Goal: Task Accomplishment & Management: Use online tool/utility

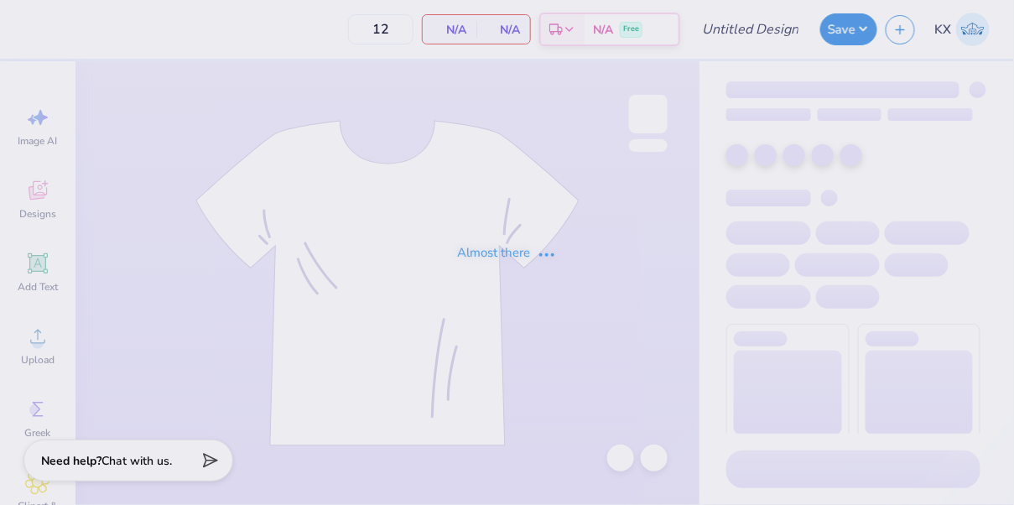
type input "(Linfield) Phi Sigma - Sweatsets"
type input "50"
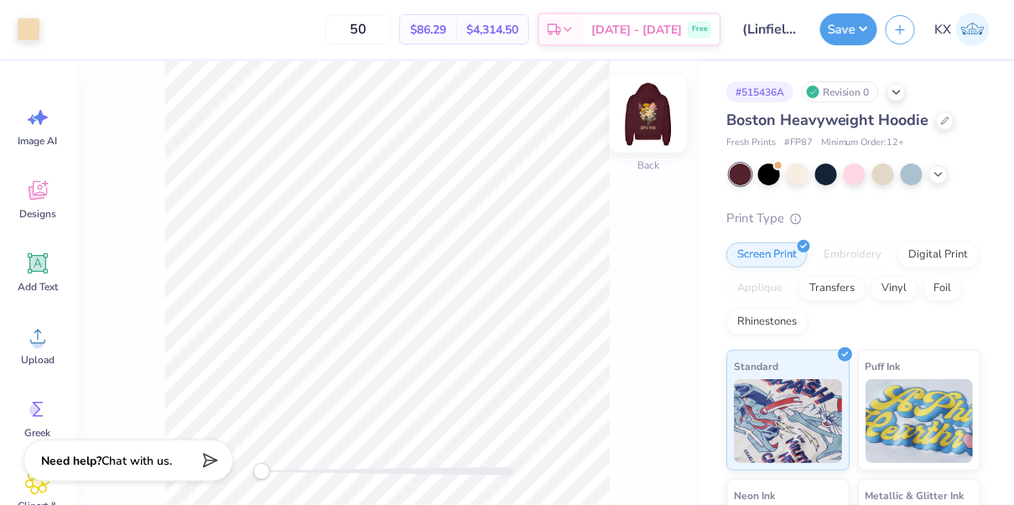
click at [653, 121] on img at bounding box center [648, 114] width 67 height 67
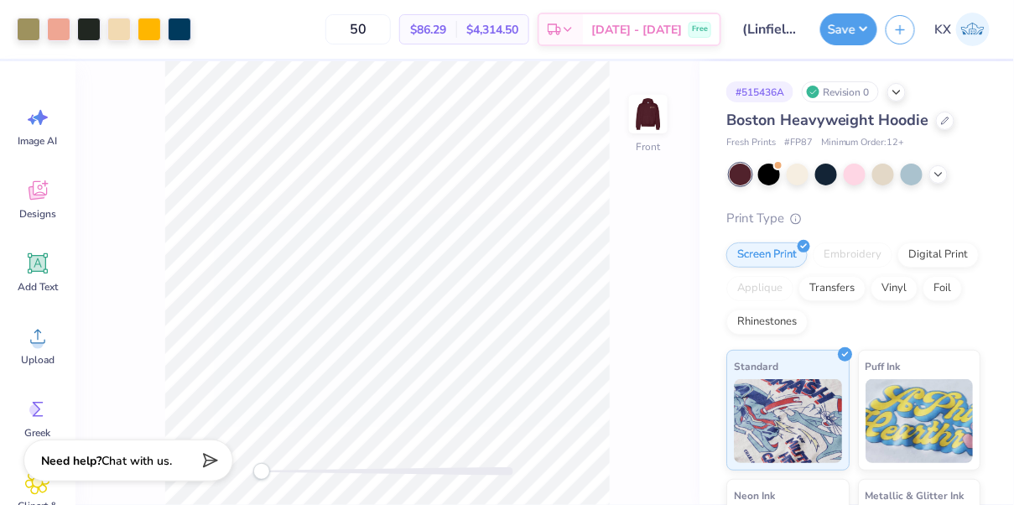
scroll to position [3, 0]
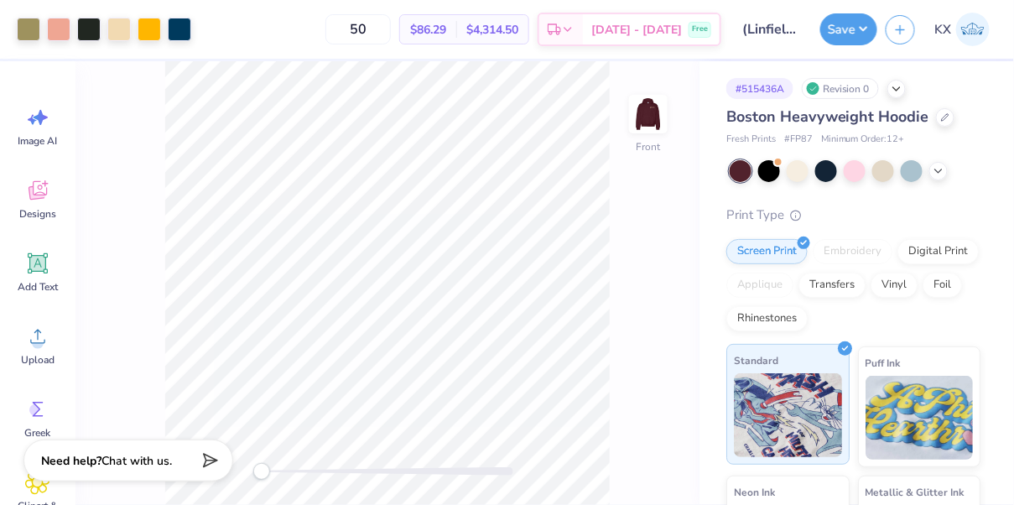
click at [815, 372] on div "Standard" at bounding box center [788, 404] width 123 height 121
click at [778, 251] on div "Screen Print" at bounding box center [767, 249] width 81 height 25
click at [800, 432] on img at bounding box center [788, 415] width 108 height 84
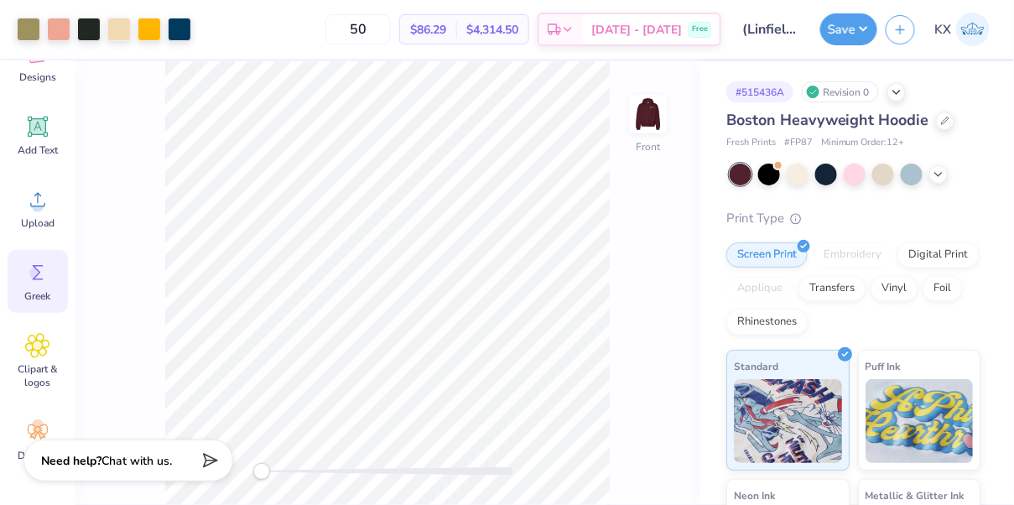
scroll to position [0, 0]
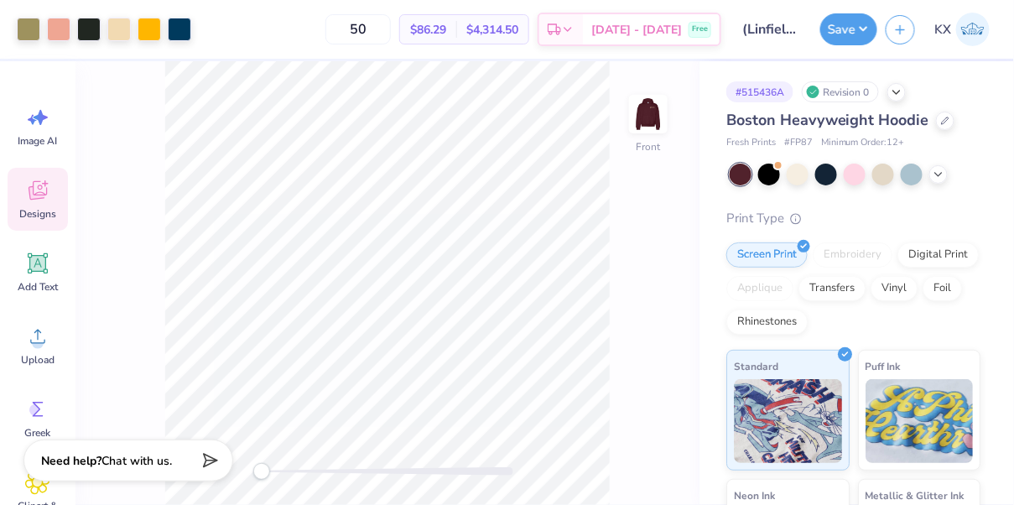
click at [40, 195] on icon at bounding box center [38, 190] width 18 height 19
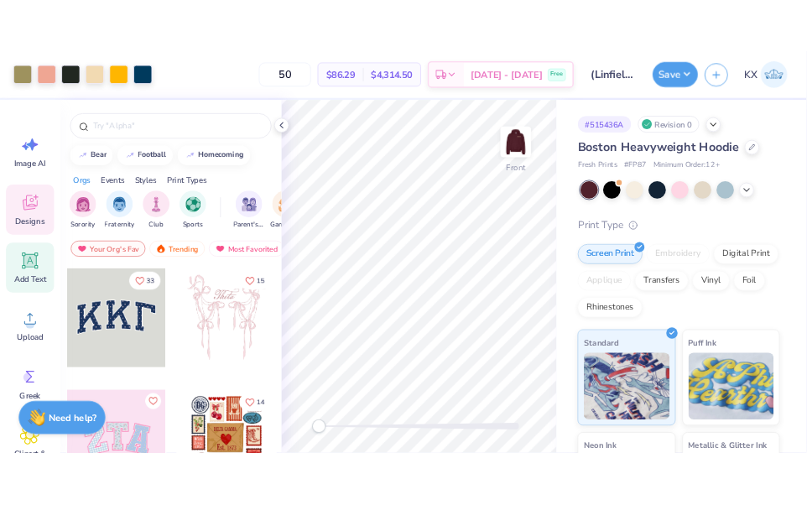
scroll to position [137, 0]
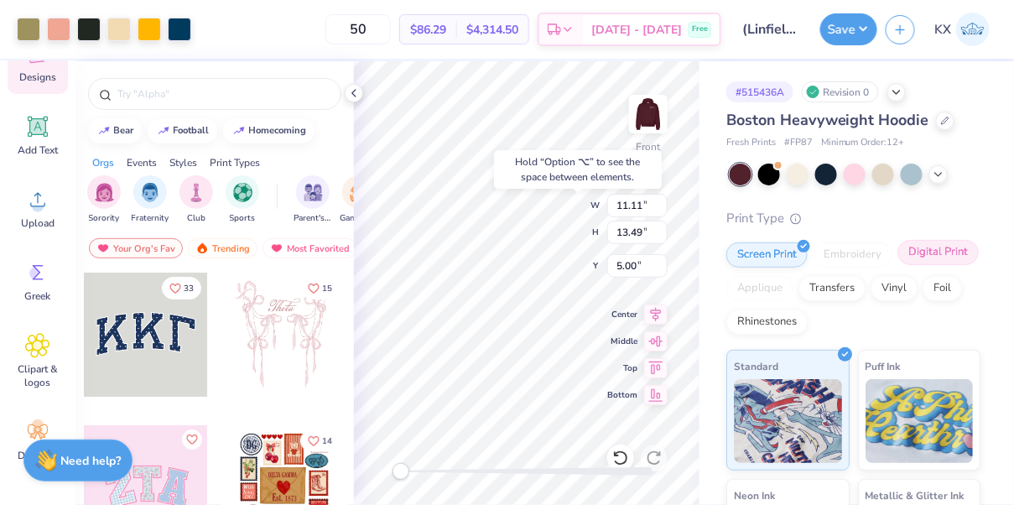
click at [922, 255] on div "Digital Print" at bounding box center [938, 252] width 81 height 25
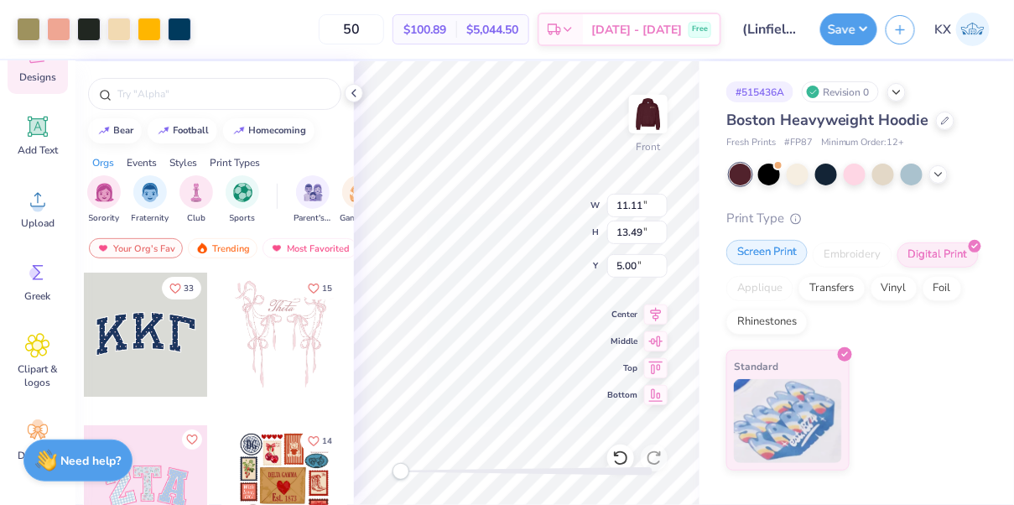
click at [769, 261] on div "Screen Print" at bounding box center [767, 252] width 81 height 25
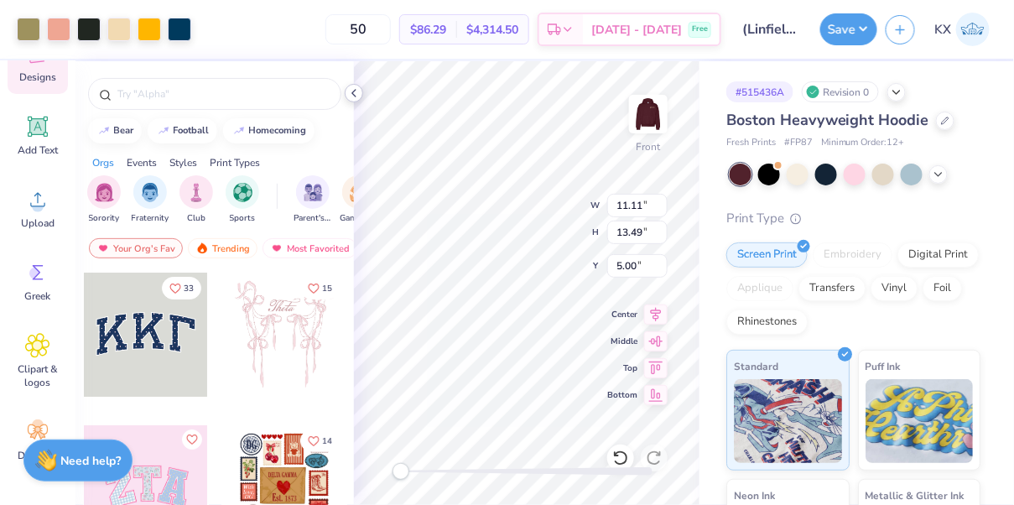
click at [353, 94] on polyline at bounding box center [353, 93] width 3 height 7
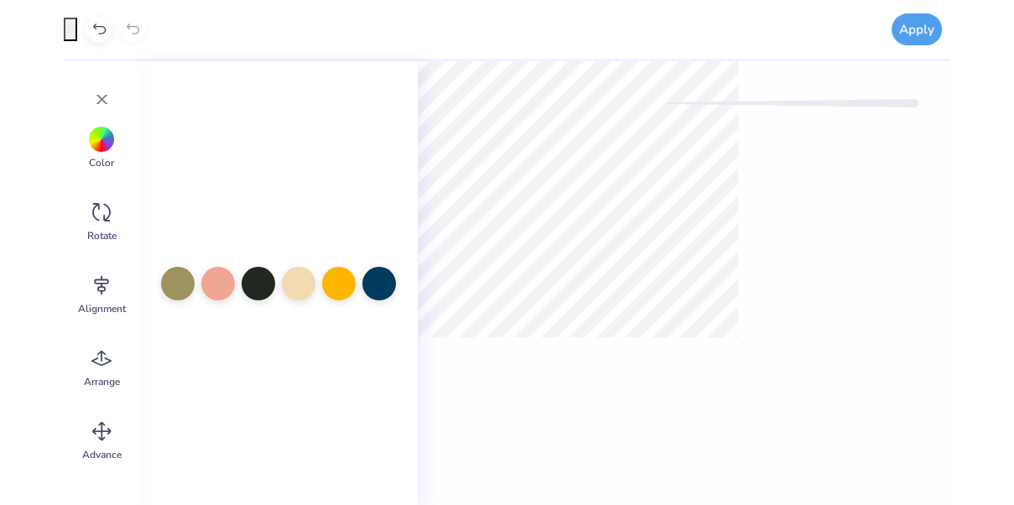
scroll to position [0, 0]
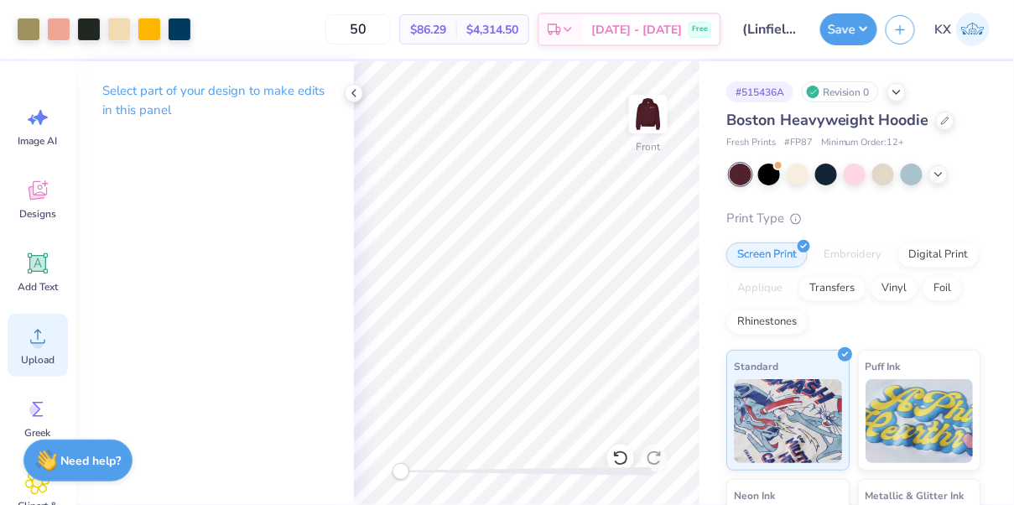
click at [30, 341] on icon at bounding box center [37, 337] width 15 height 14
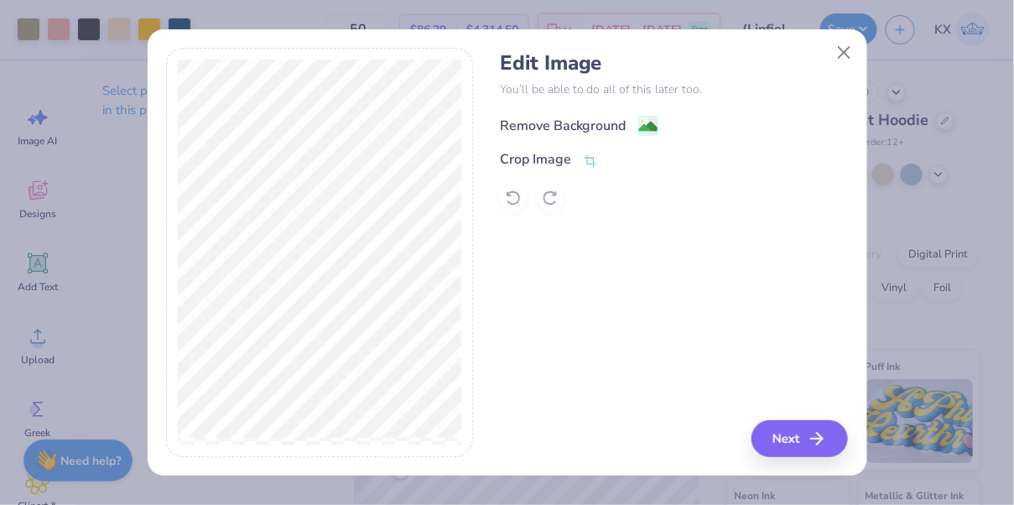
click at [581, 121] on div "Remove Background" at bounding box center [563, 126] width 127 height 20
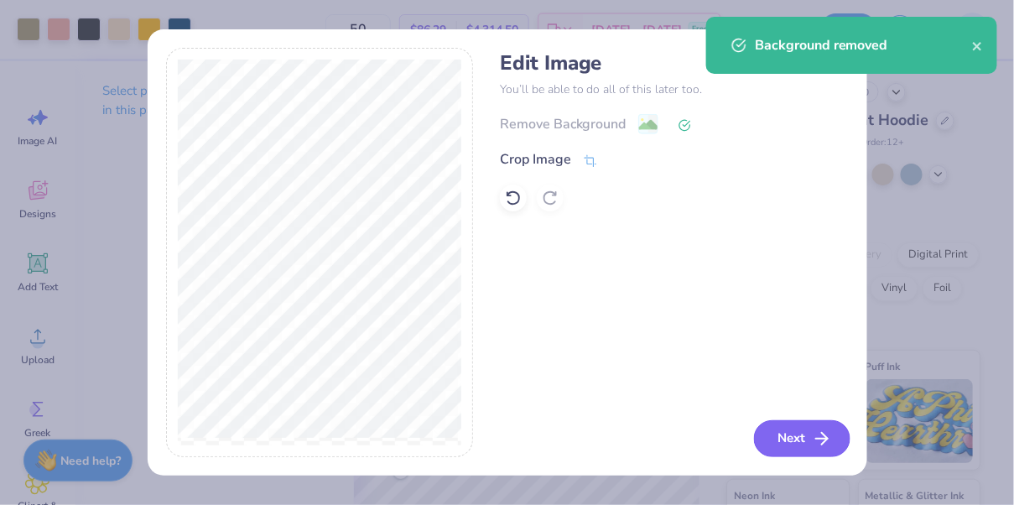
click at [825, 440] on icon "button" at bounding box center [822, 439] width 20 height 20
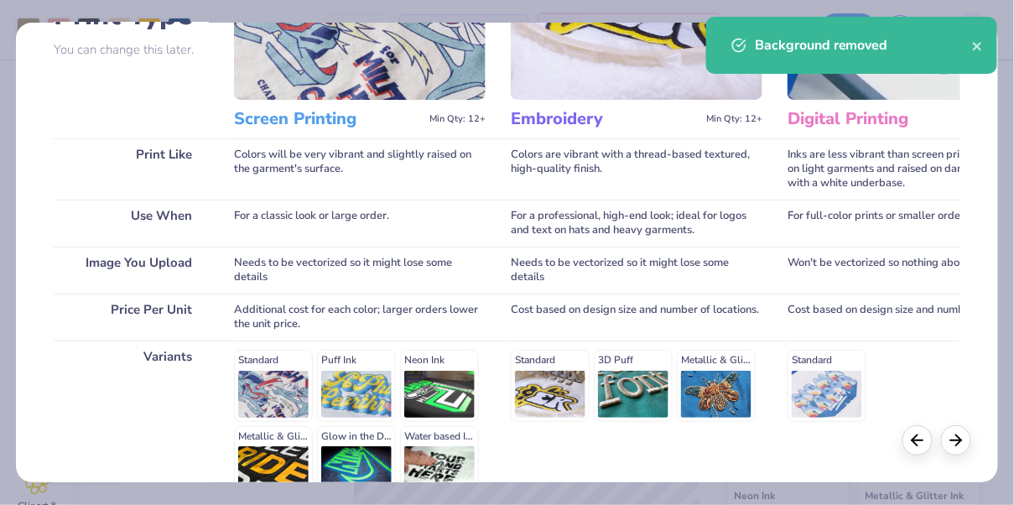
scroll to position [331, 0]
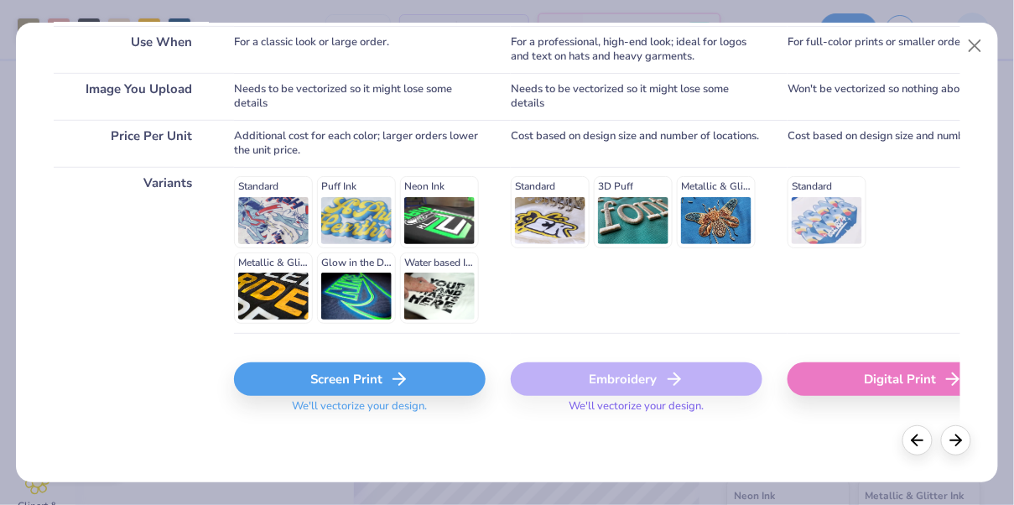
click at [391, 371] on icon at bounding box center [399, 379] width 20 height 20
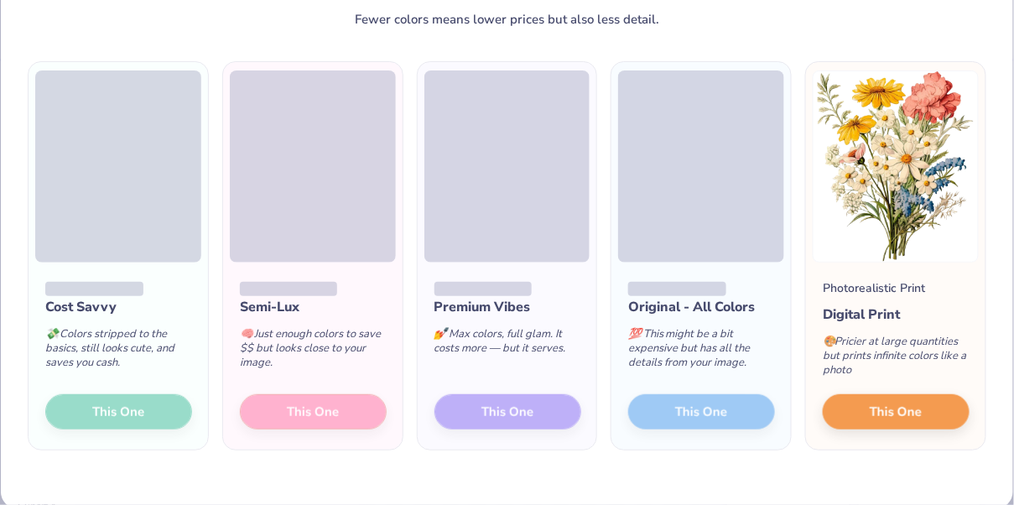
scroll to position [77, 0]
click at [286, 410] on div "Semi-Lux 🧠 Just enough colors to save $$ but looks close to your image. This One" at bounding box center [313, 356] width 180 height 187
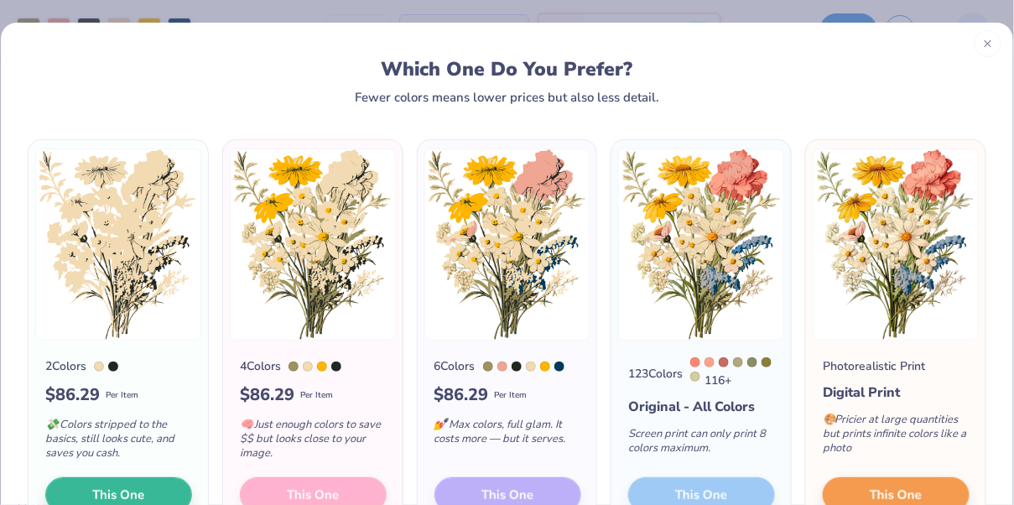
click at [991, 44] on icon at bounding box center [989, 44] width 12 height 12
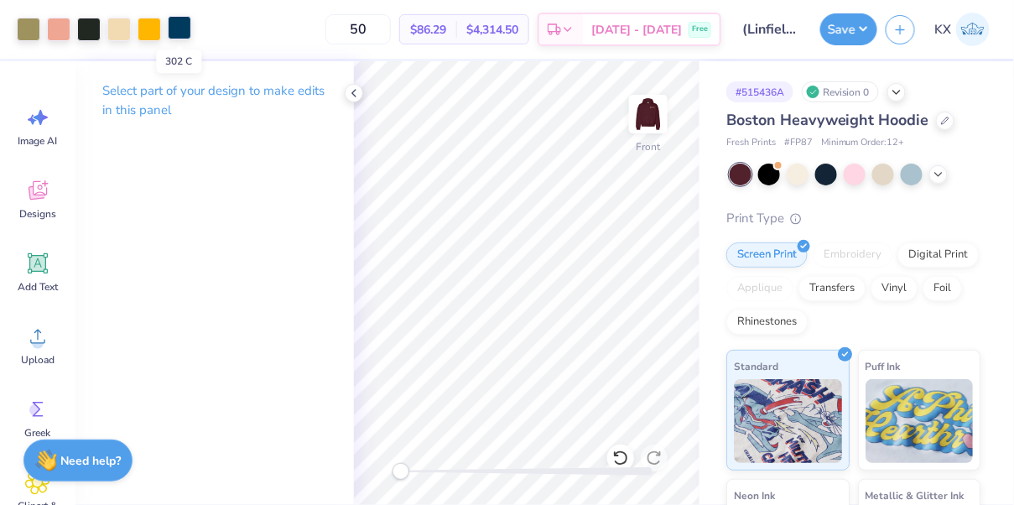
click at [188, 29] on div at bounding box center [179, 27] width 23 height 23
click at [185, 34] on div at bounding box center [179, 29] width 23 height 23
click at [351, 92] on icon at bounding box center [353, 92] width 13 height 13
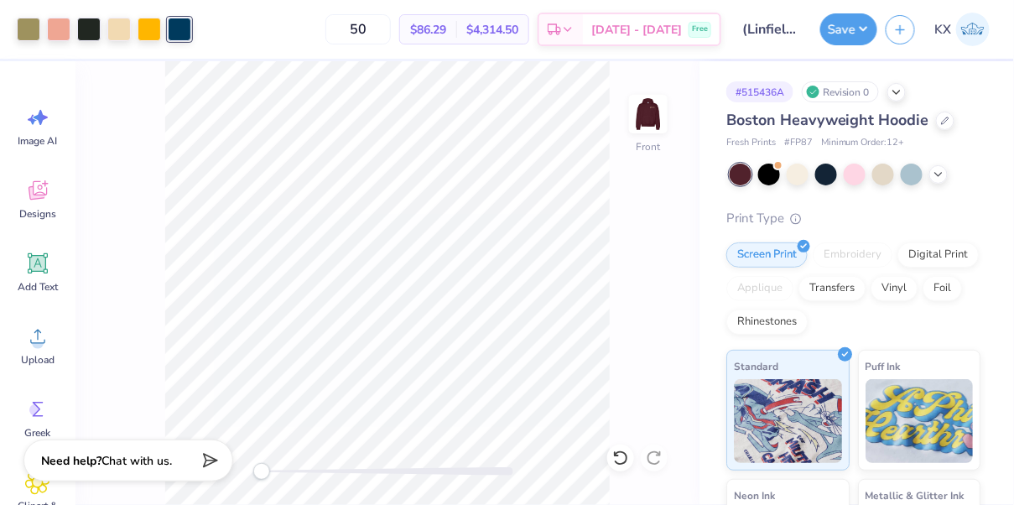
click at [186, 31] on div at bounding box center [179, 29] width 23 height 23
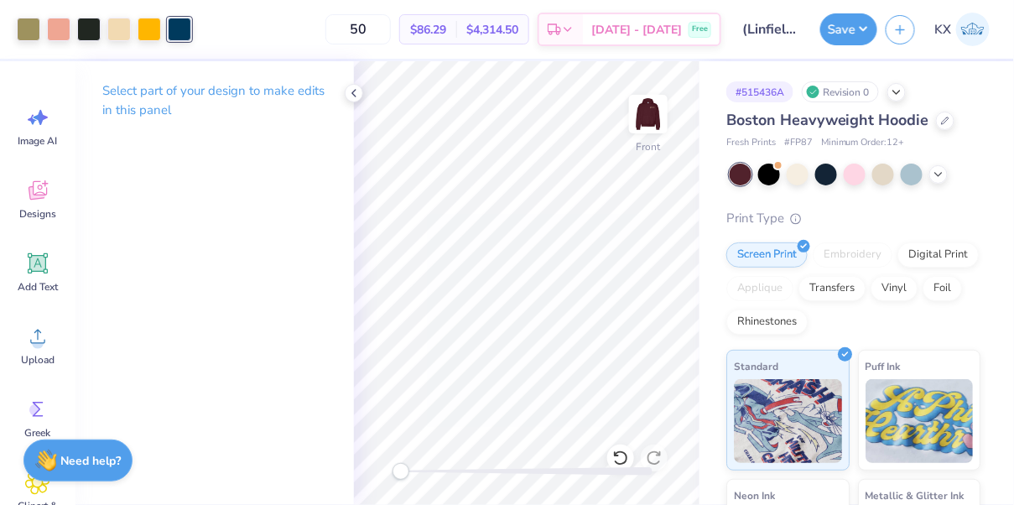
click at [177, 91] on p "Select part of your design to make edits in this panel" at bounding box center [214, 100] width 225 height 39
click at [180, 26] on div at bounding box center [179, 27] width 23 height 23
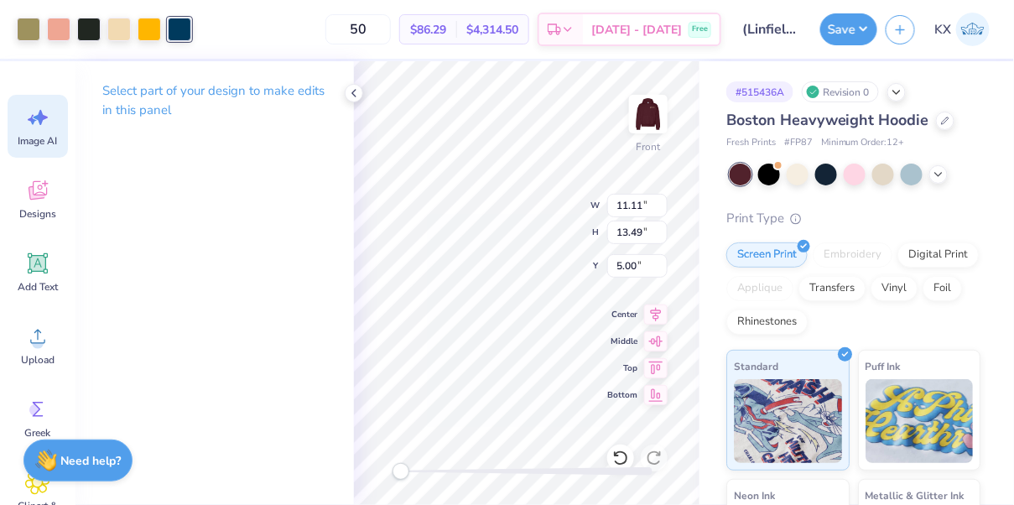
click at [44, 126] on icon at bounding box center [37, 117] width 25 height 25
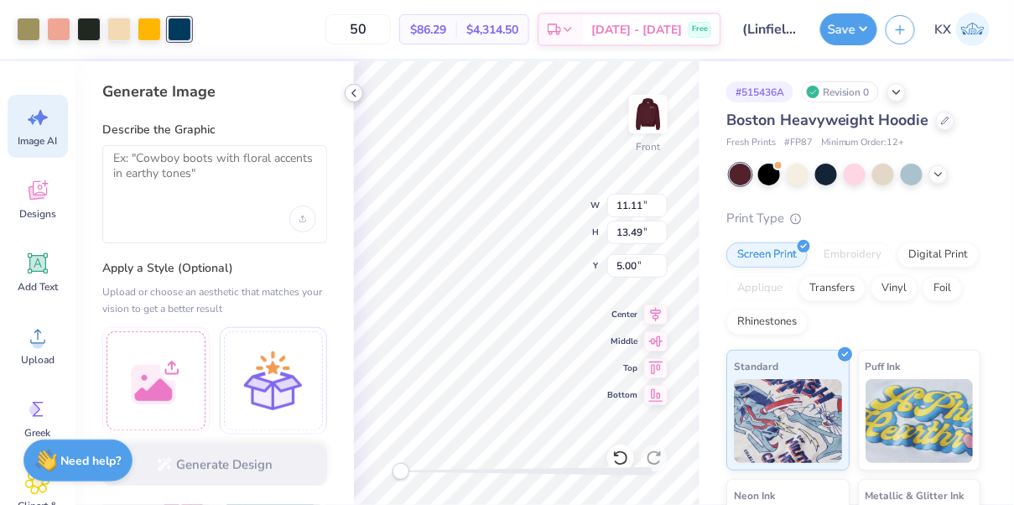
click at [352, 94] on icon at bounding box center [353, 92] width 13 height 13
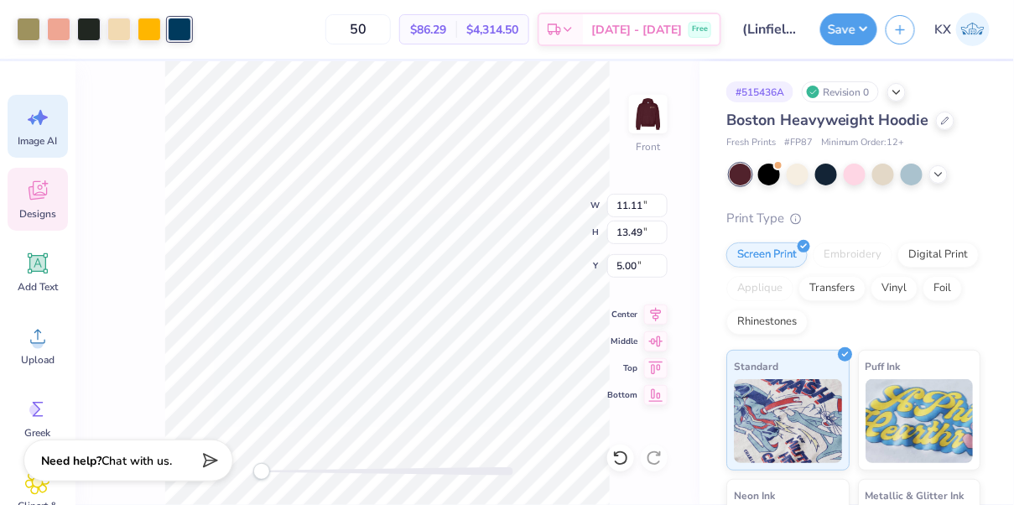
click at [37, 217] on span "Designs" at bounding box center [37, 213] width 37 height 13
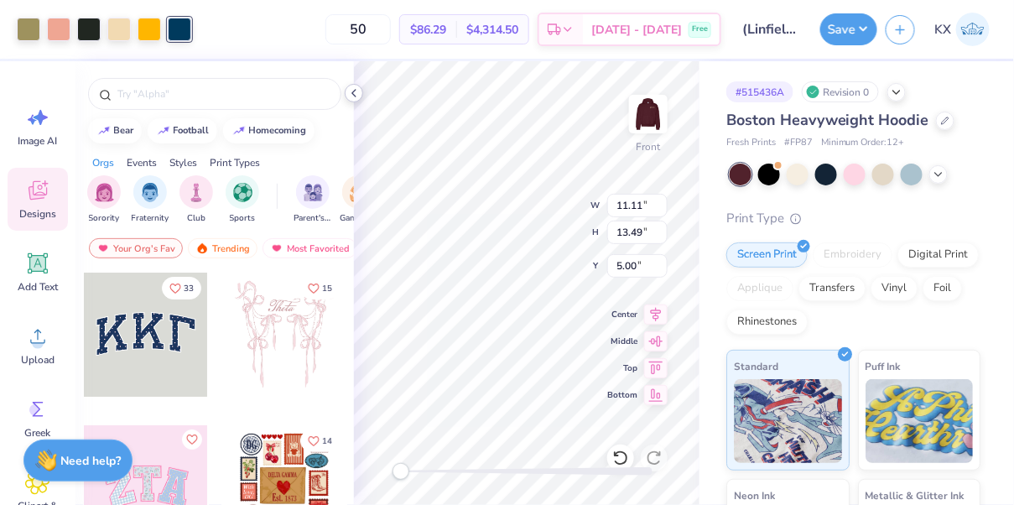
click at [354, 92] on icon at bounding box center [353, 92] width 13 height 13
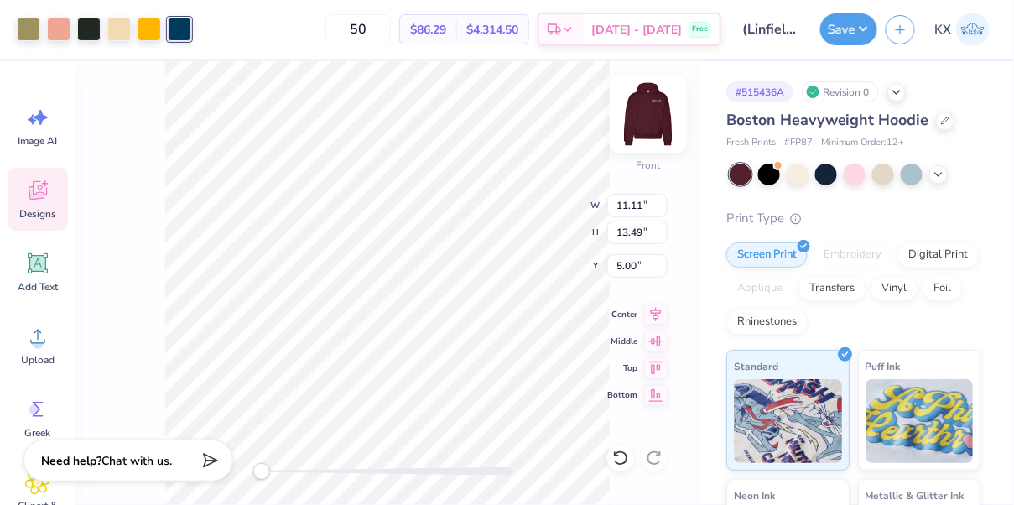
click at [639, 115] on img at bounding box center [648, 114] width 67 height 67
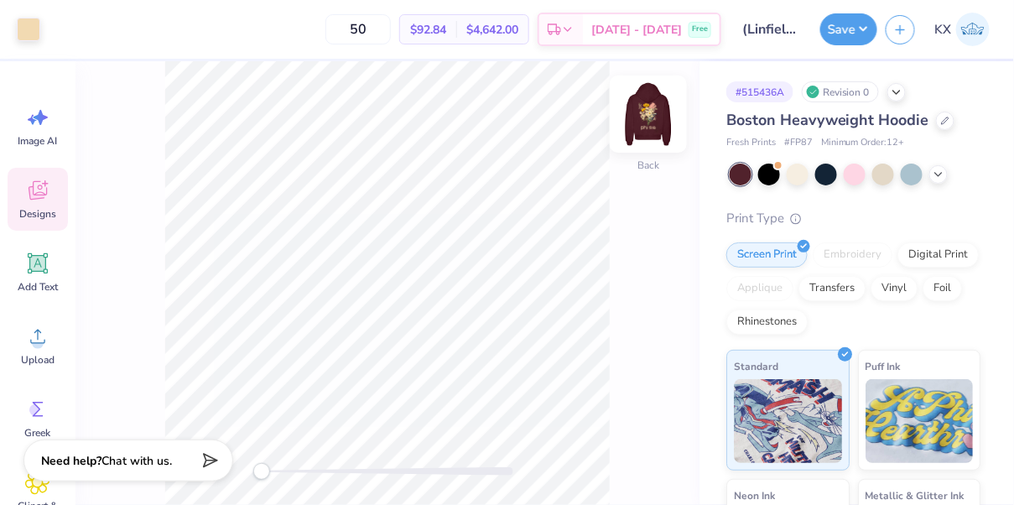
click at [639, 117] on img at bounding box center [648, 114] width 67 height 67
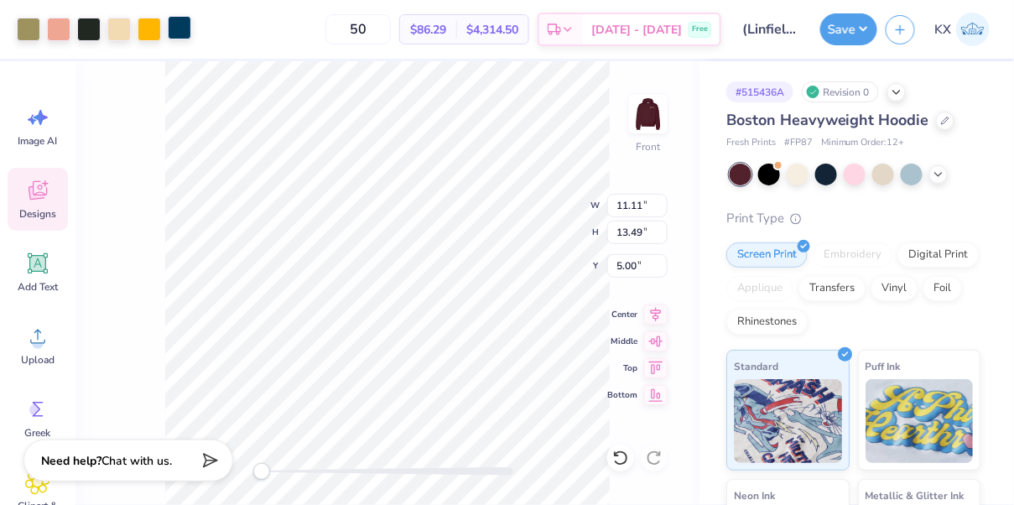
click at [181, 27] on div at bounding box center [179, 27] width 23 height 23
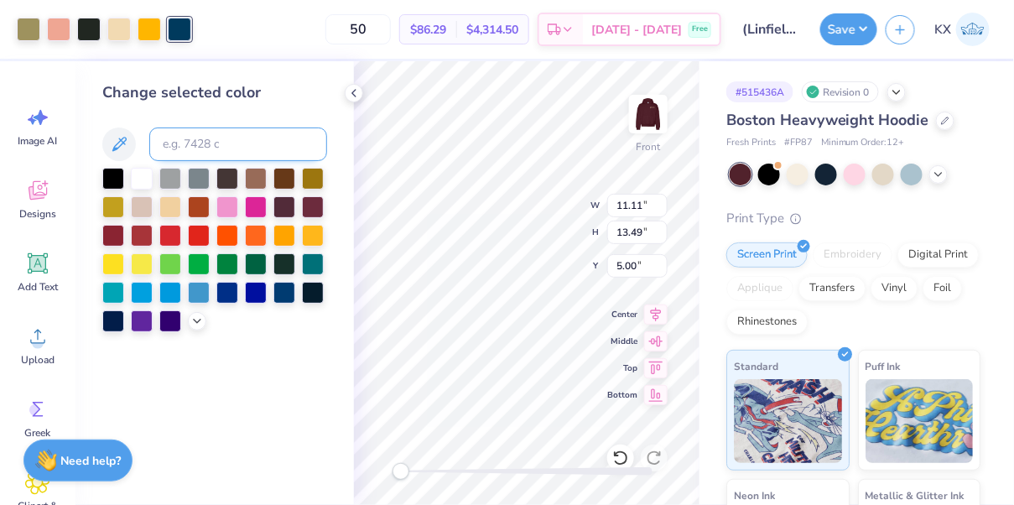
click at [204, 143] on input at bounding box center [238, 145] width 178 height 34
type input "7506"
click at [84, 33] on div at bounding box center [88, 27] width 23 height 23
click at [205, 145] on input at bounding box center [238, 145] width 178 height 34
type input "451"
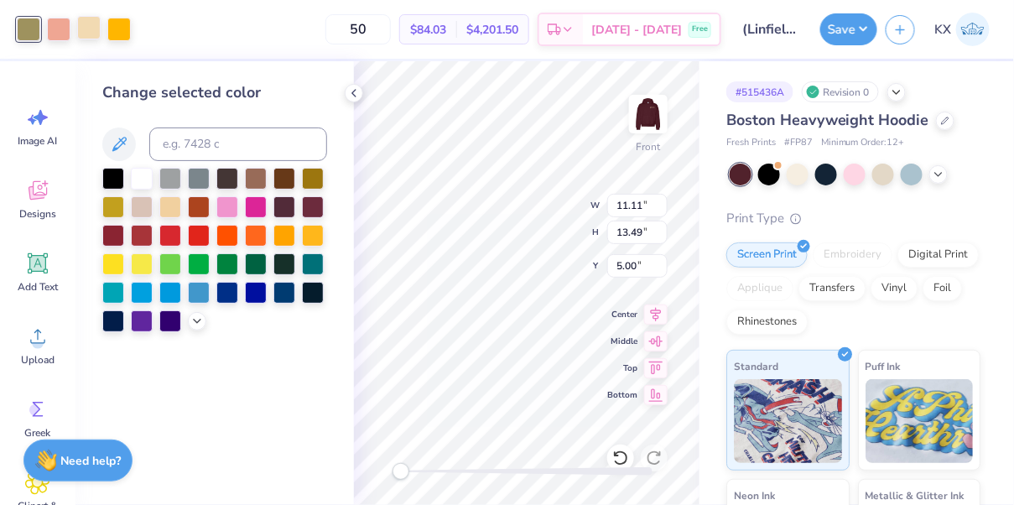
click at [91, 30] on div at bounding box center [88, 27] width 23 height 23
click at [192, 149] on input at bounding box center [238, 145] width 178 height 34
type input "487"
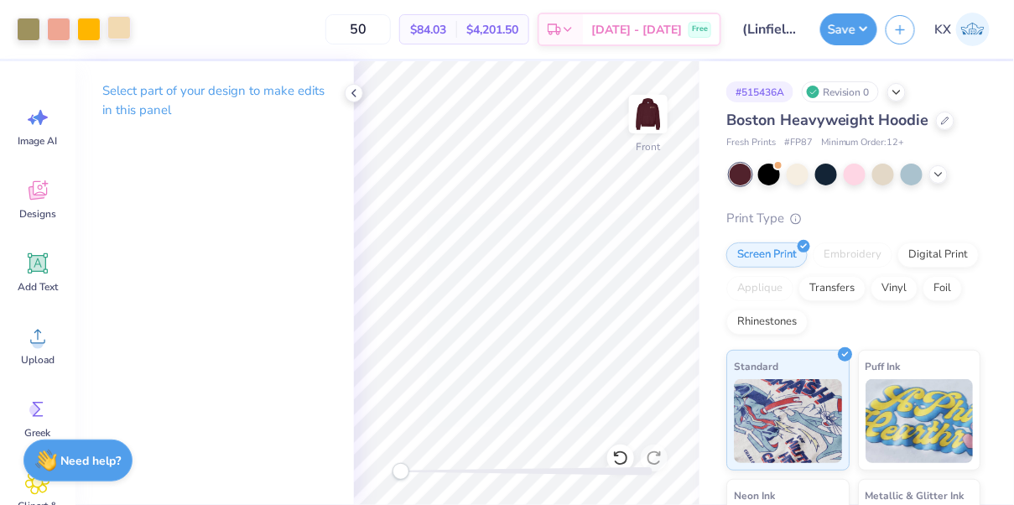
click at [128, 27] on div at bounding box center [118, 27] width 23 height 23
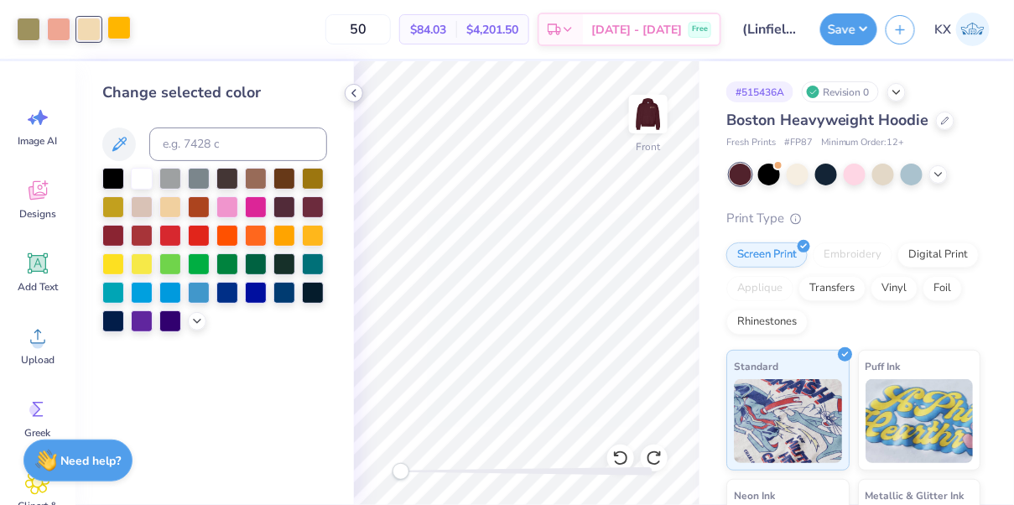
click at [355, 93] on icon at bounding box center [353, 92] width 13 height 13
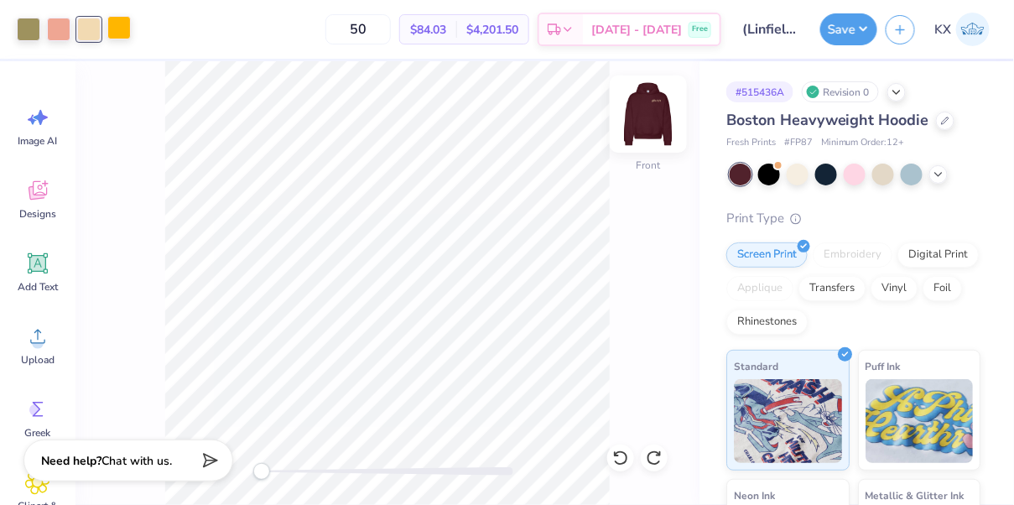
click at [662, 112] on img at bounding box center [648, 114] width 67 height 67
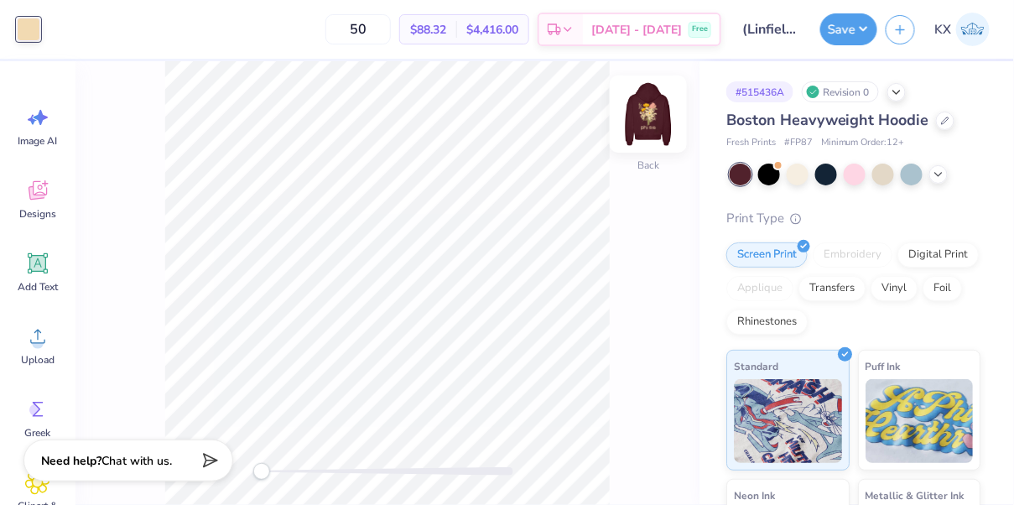
click at [665, 119] on img at bounding box center [648, 114] width 67 height 67
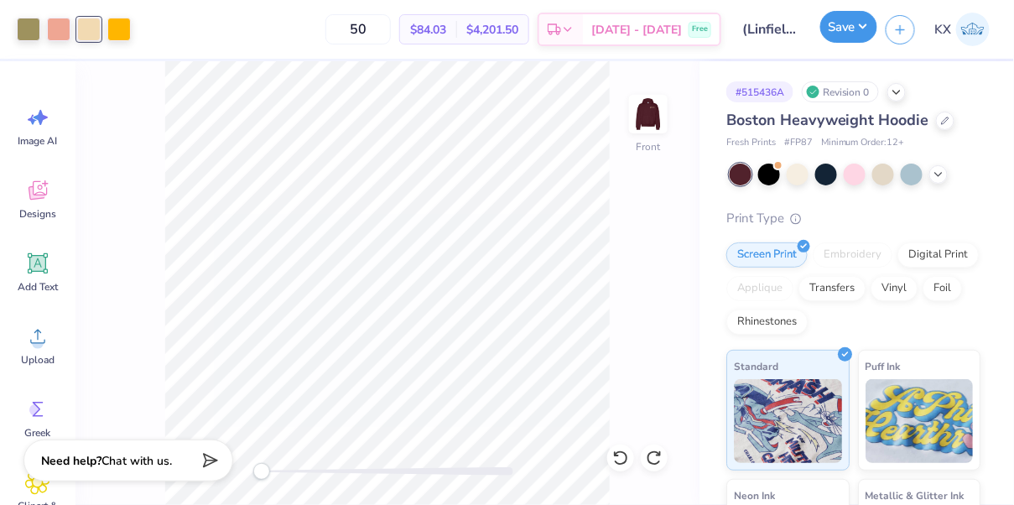
click at [857, 35] on button "Save" at bounding box center [849, 27] width 57 height 32
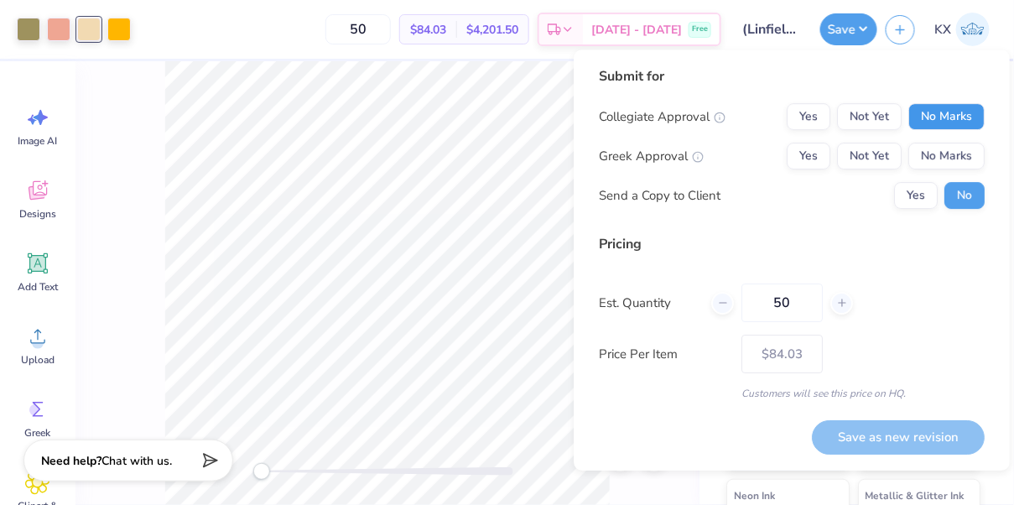
click at [920, 123] on button "No Marks" at bounding box center [947, 116] width 76 height 27
click at [811, 150] on button "Yes" at bounding box center [809, 156] width 44 height 27
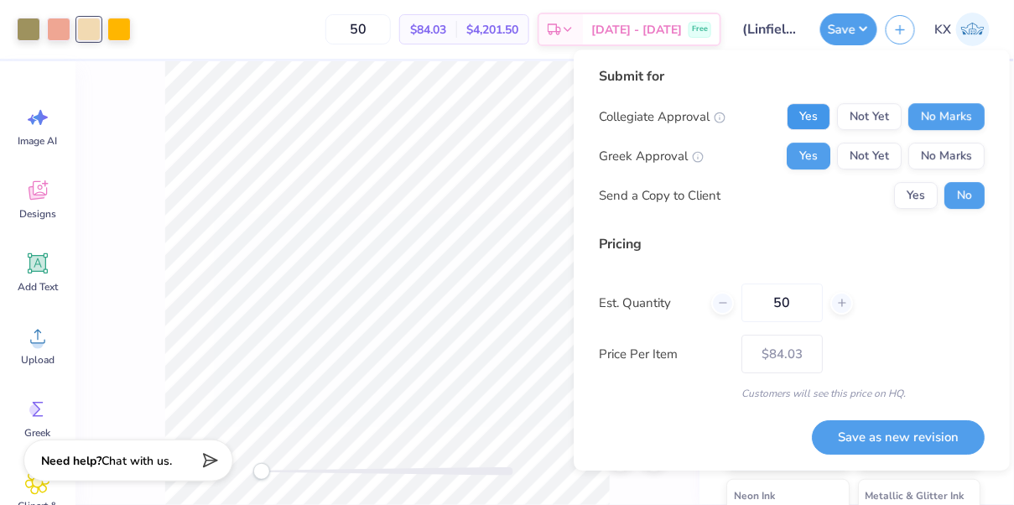
click at [822, 122] on button "Yes" at bounding box center [809, 116] width 44 height 27
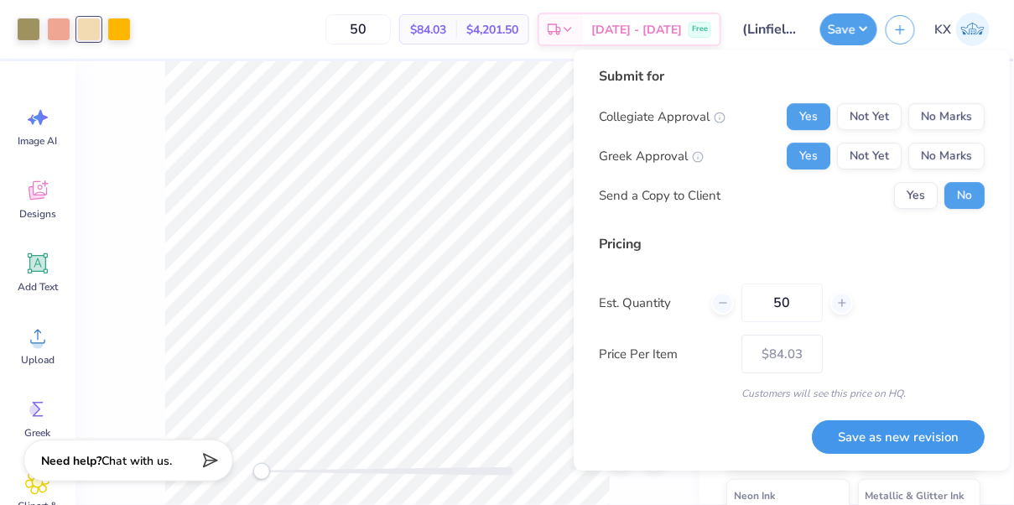
click at [882, 439] on button "Save as new revision" at bounding box center [898, 437] width 173 height 34
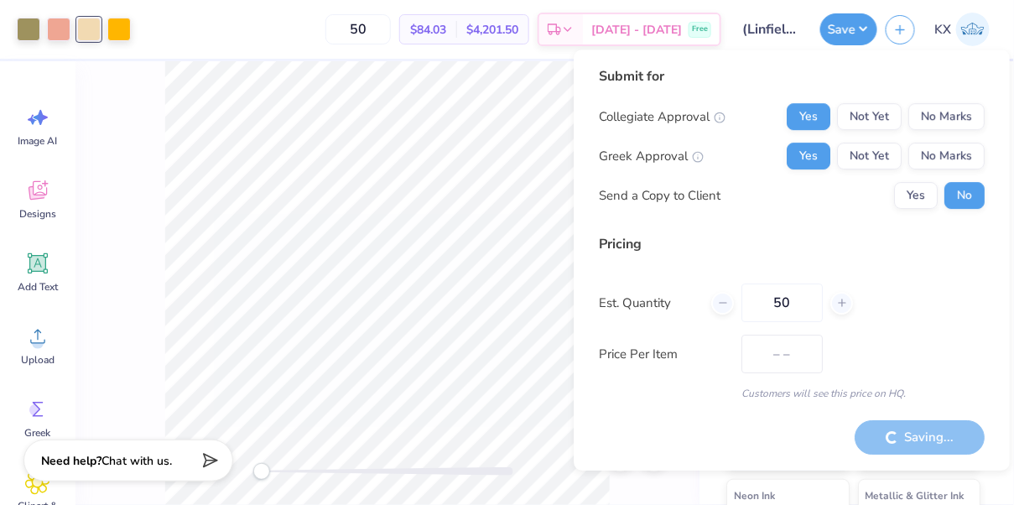
type input "$84.03"
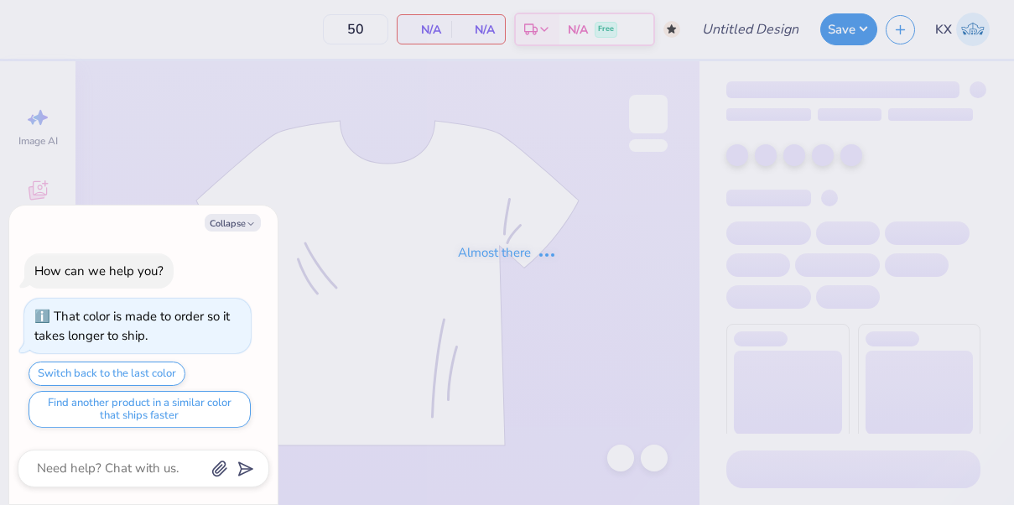
type textarea "x"
type input "(Linfield) Phi Sigma - Sweatsets"
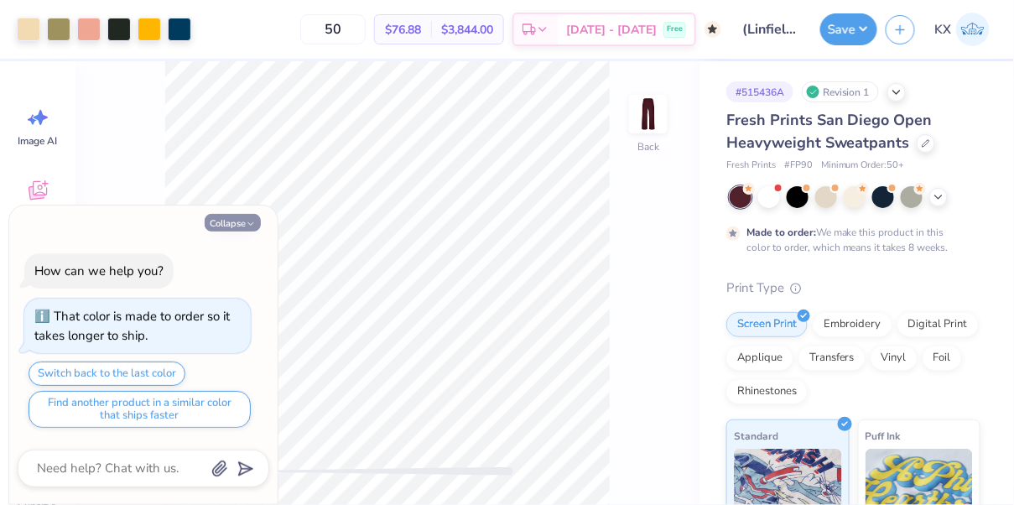
click at [234, 226] on button "Collapse" at bounding box center [233, 223] width 56 height 18
type textarea "x"
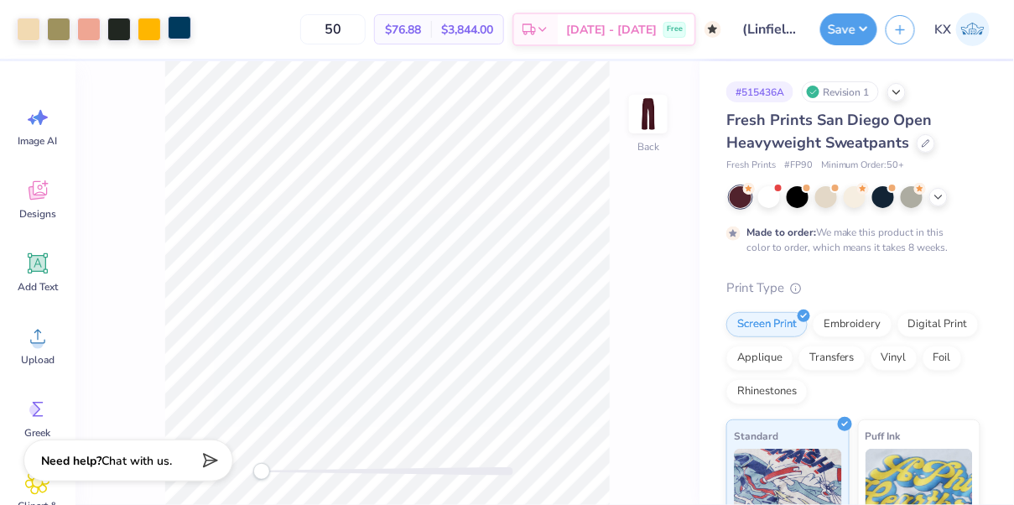
click at [180, 32] on div at bounding box center [179, 27] width 23 height 23
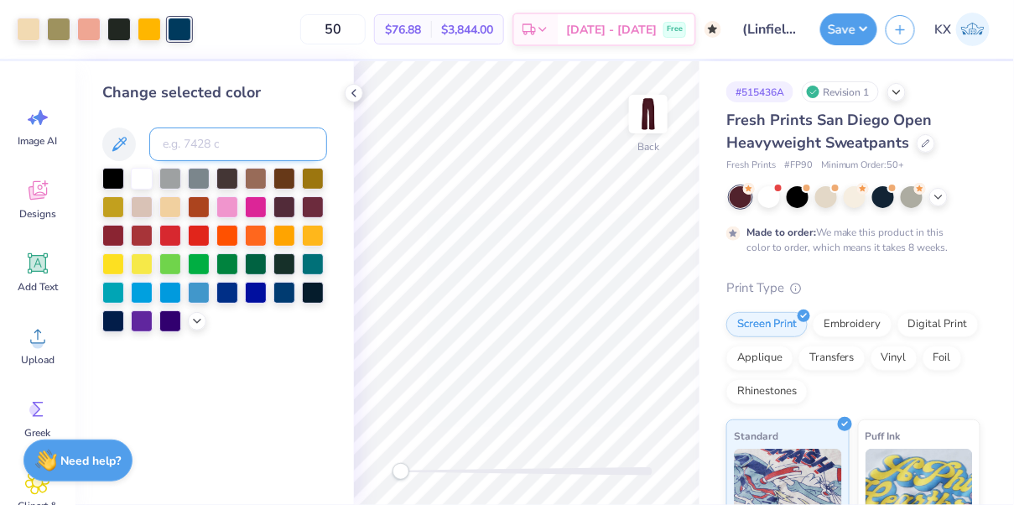
click at [182, 145] on input at bounding box center [238, 145] width 178 height 34
type input "7506"
click at [123, 29] on div at bounding box center [118, 27] width 23 height 23
click at [207, 149] on input at bounding box center [238, 145] width 178 height 34
type input "7549"
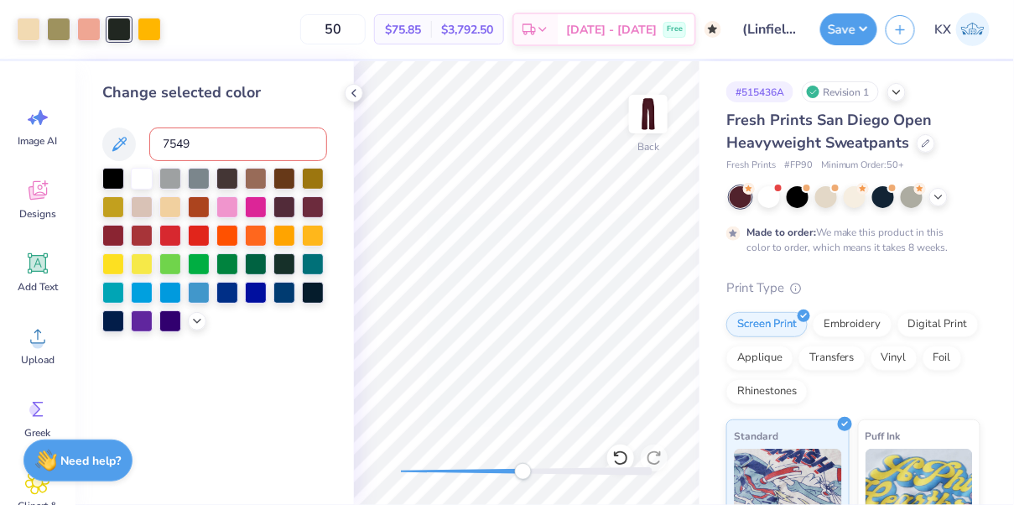
drag, startPoint x: 407, startPoint y: 472, endPoint x: 524, endPoint y: 471, distance: 116.6
click at [524, 471] on div "Accessibility label" at bounding box center [523, 471] width 17 height 17
click at [232, 146] on input "7549" at bounding box center [238, 145] width 178 height 34
click at [628, 456] on icon at bounding box center [621, 458] width 17 height 17
click at [267, 150] on input at bounding box center [238, 145] width 178 height 34
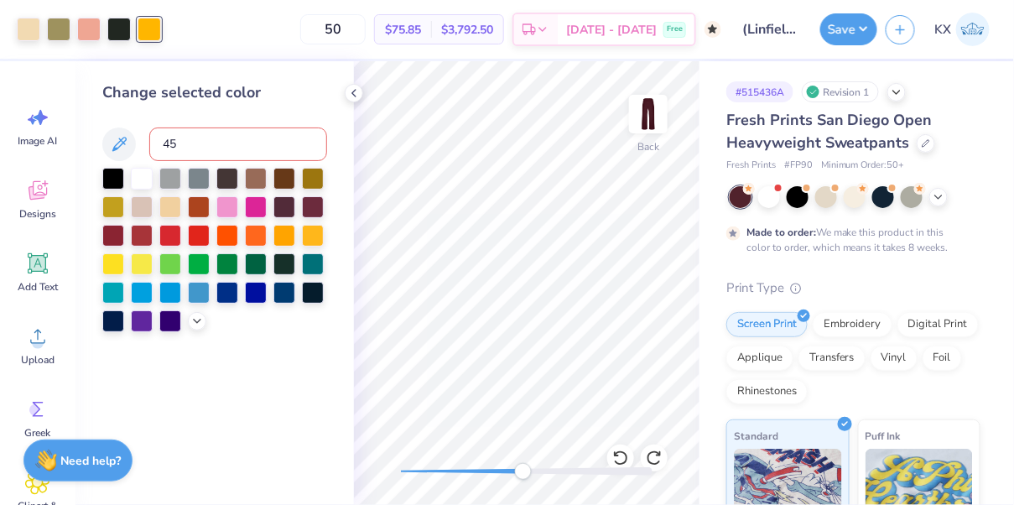
type input "451"
click at [623, 457] on icon at bounding box center [621, 458] width 17 height 17
click at [117, 28] on div at bounding box center [118, 27] width 23 height 23
click at [202, 140] on input at bounding box center [238, 145] width 178 height 34
type input "487"
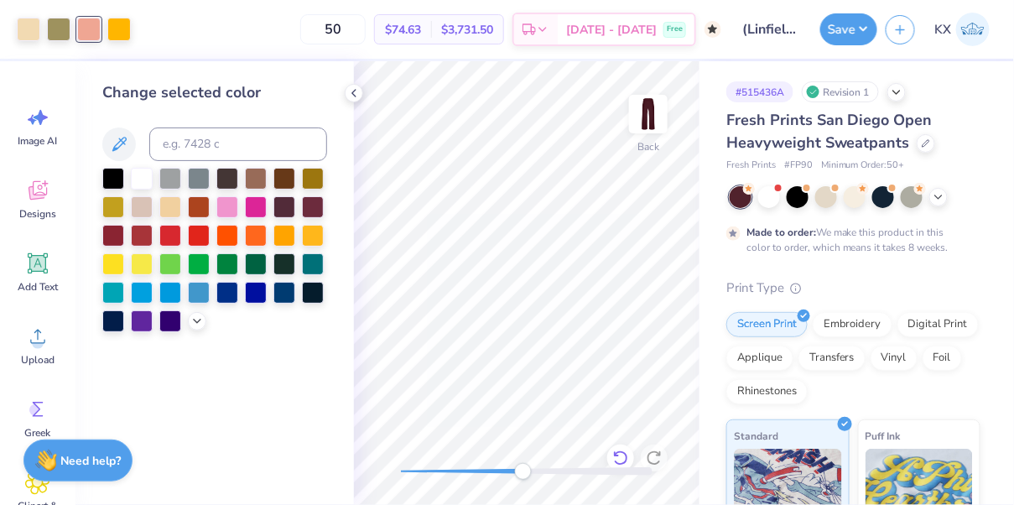
click at [619, 456] on icon at bounding box center [621, 458] width 17 height 17
click at [903, 93] on icon at bounding box center [896, 90] width 13 height 13
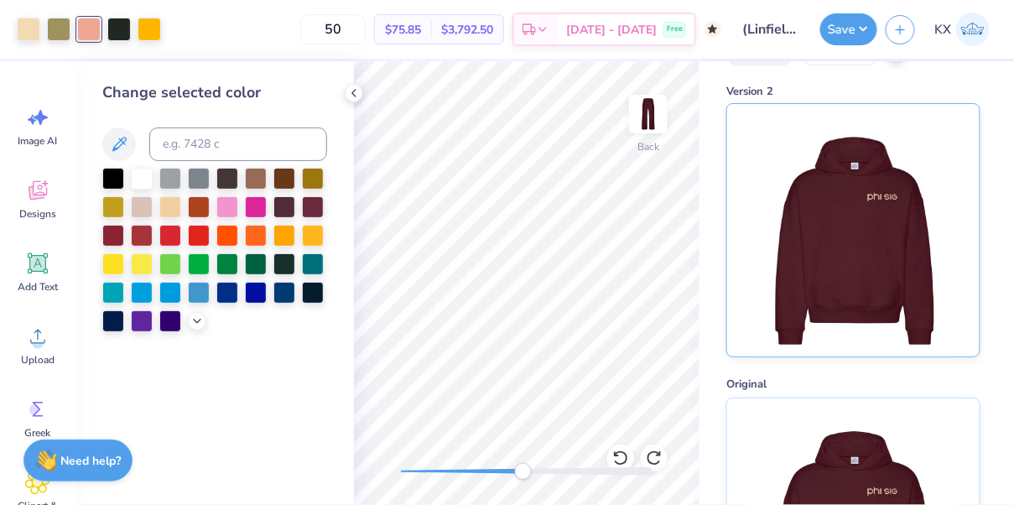
scroll to position [50, 0]
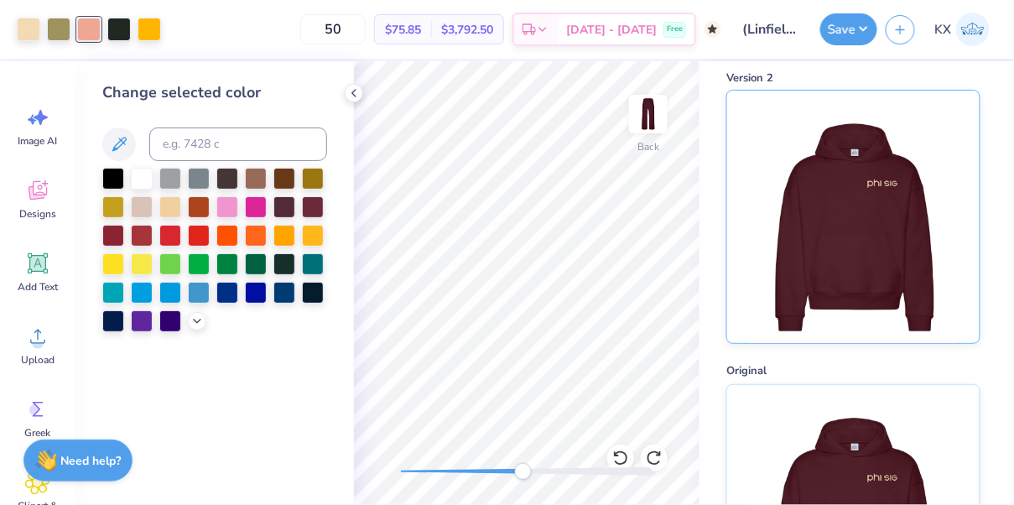
click at [830, 253] on img at bounding box center [853, 217] width 208 height 253
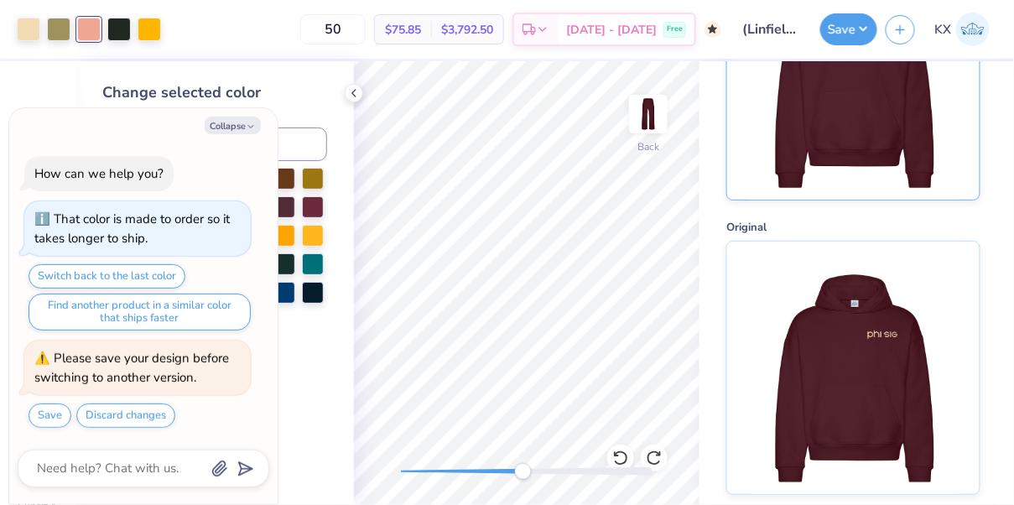
scroll to position [25, 0]
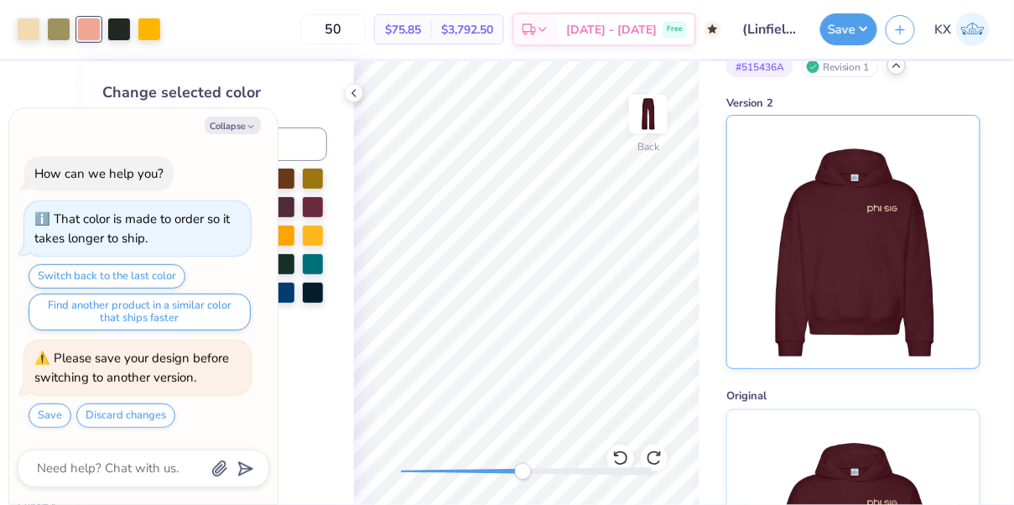
click at [832, 259] on img at bounding box center [853, 242] width 208 height 253
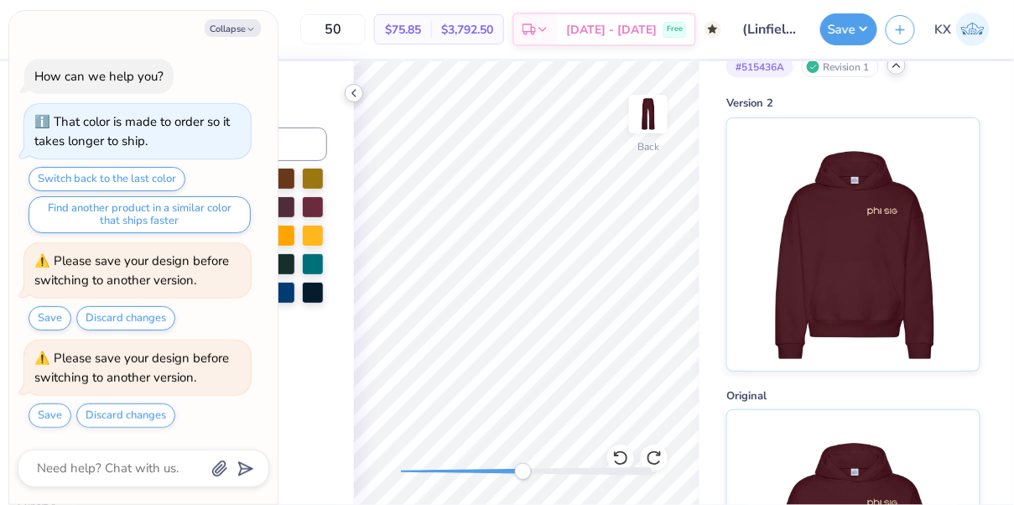
click at [358, 93] on icon at bounding box center [353, 92] width 13 height 13
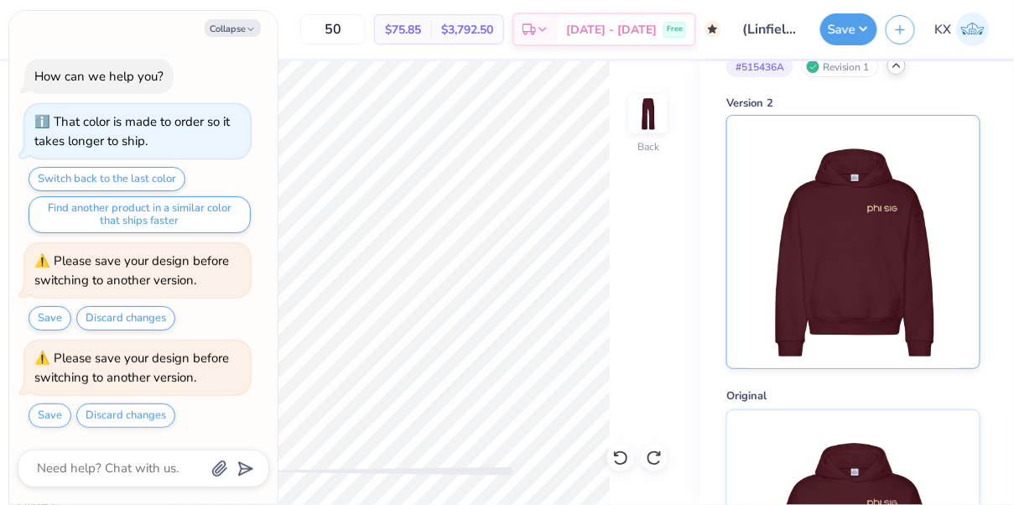
scroll to position [194, 0]
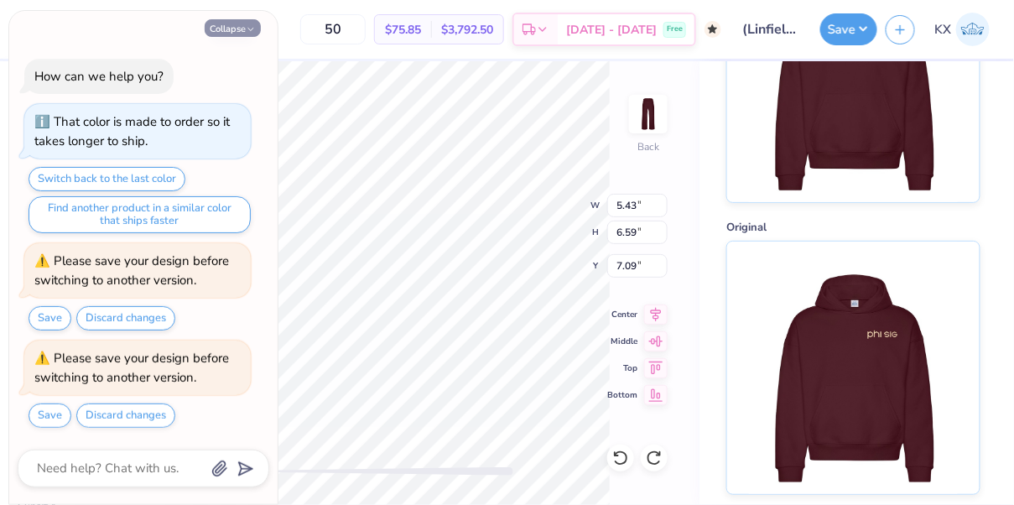
click at [238, 31] on button "Collapse" at bounding box center [233, 28] width 56 height 18
type textarea "x"
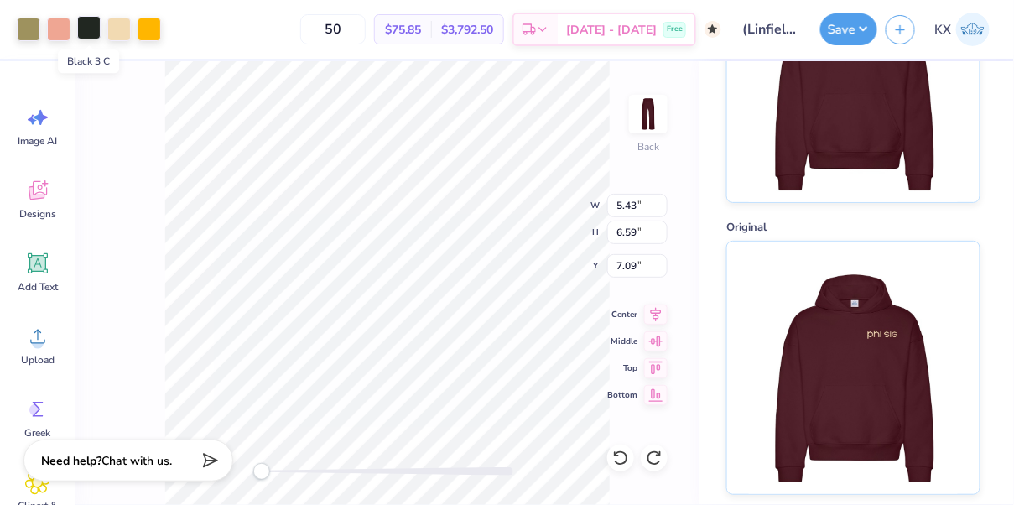
click at [97, 27] on div at bounding box center [88, 27] width 23 height 23
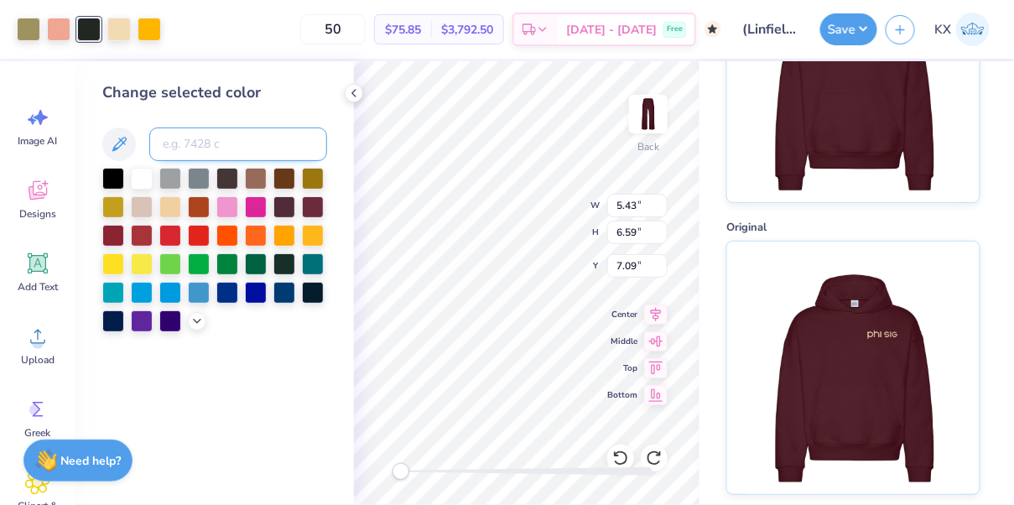
click at [202, 147] on input at bounding box center [238, 145] width 178 height 34
type input "451"
click at [351, 93] on icon at bounding box center [353, 92] width 13 height 13
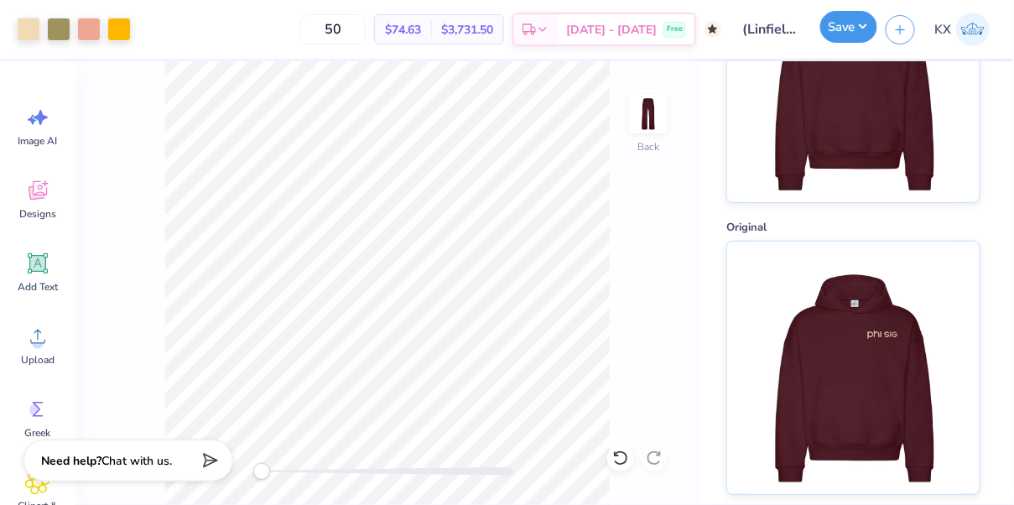
click at [834, 36] on button "Save" at bounding box center [849, 27] width 57 height 32
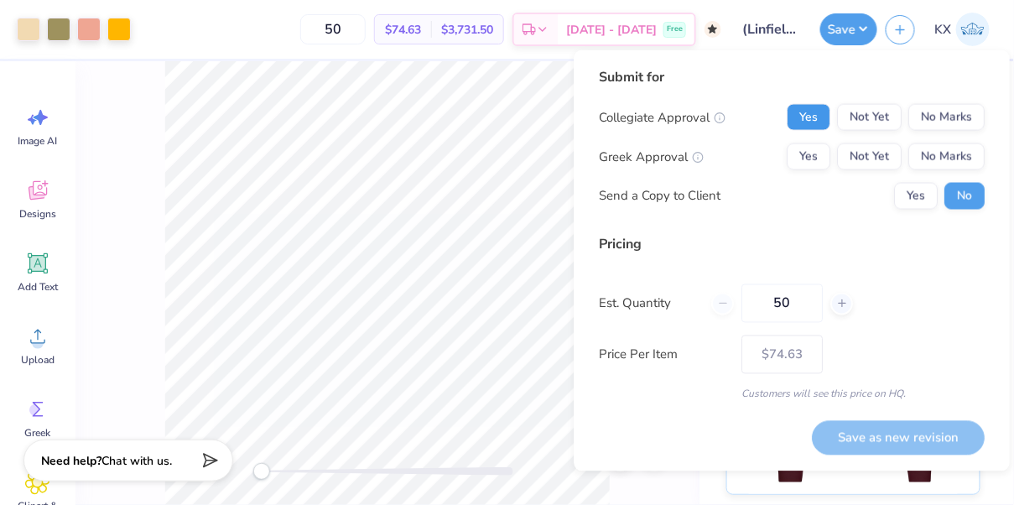
click at [826, 114] on button "Yes" at bounding box center [809, 117] width 44 height 27
click at [826, 146] on button "Yes" at bounding box center [809, 156] width 44 height 27
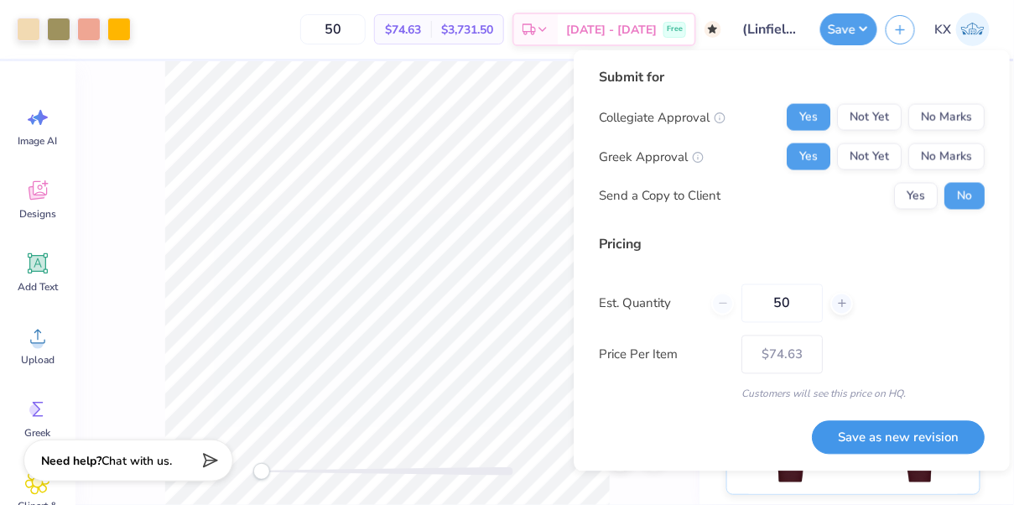
click at [859, 435] on button "Save as new revision" at bounding box center [898, 437] width 173 height 34
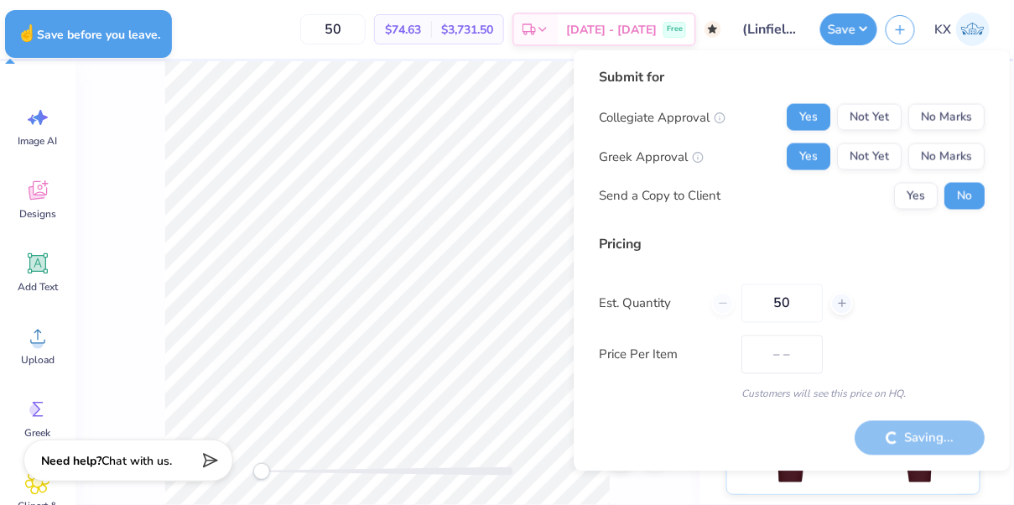
type input "$74.63"
